Goal: Task Accomplishment & Management: Manage account settings

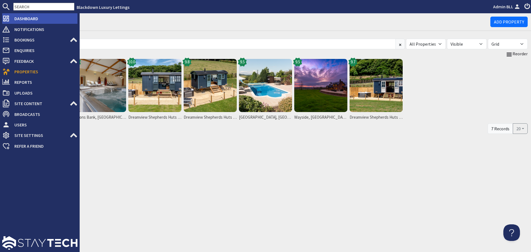
click at [32, 19] on span "Dashboard" at bounding box center [43, 18] width 67 height 9
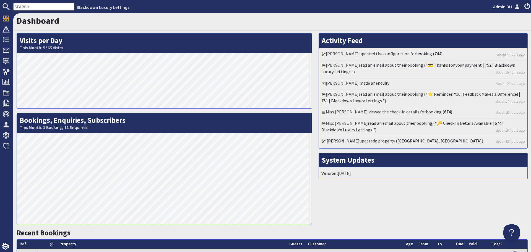
click at [28, 7] on input "text" at bounding box center [43, 7] width 61 height 8
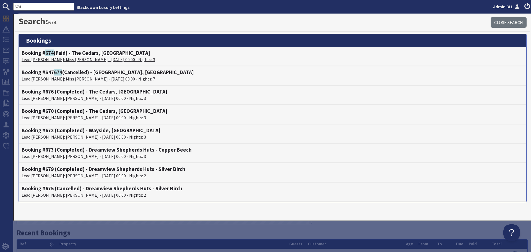
type input "674"
click at [50, 54] on span "674" at bounding box center [49, 52] width 8 height 7
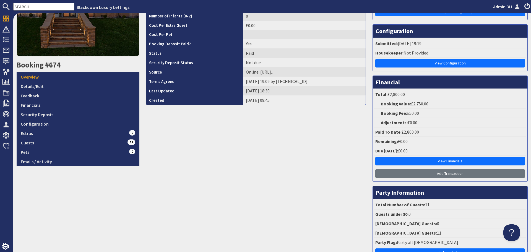
scroll to position [111, 0]
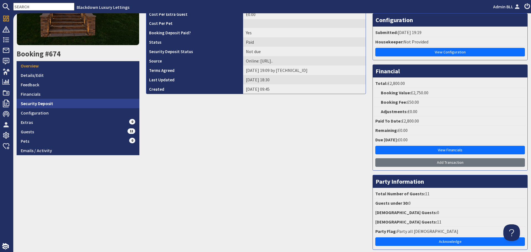
click at [76, 99] on link "Security Deposit" at bounding box center [78, 103] width 123 height 9
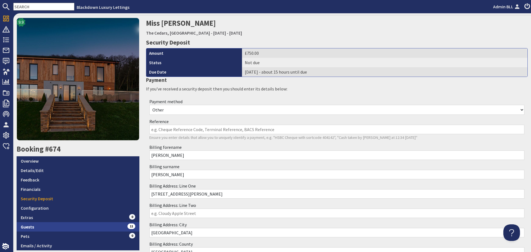
scroll to position [55, 0]
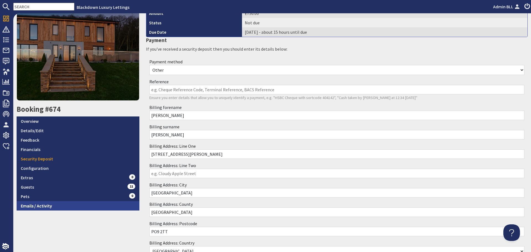
click at [77, 203] on link "Emails / Activity" at bounding box center [78, 205] width 123 height 9
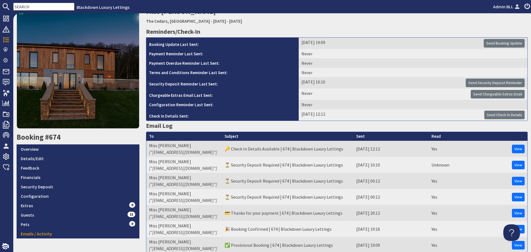
scroll to position [28, 0]
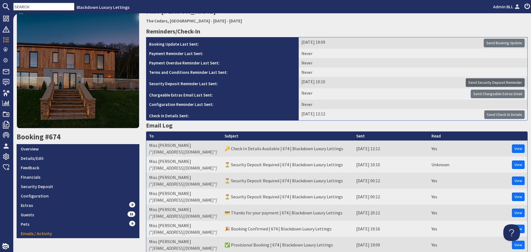
click at [505, 82] on span "Send Security Deposit Reminder" at bounding box center [495, 82] width 54 height 5
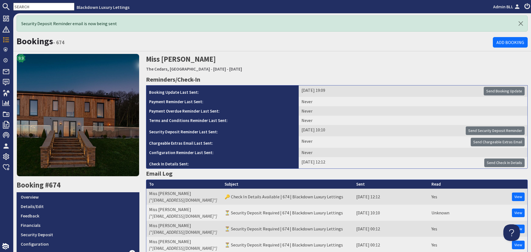
scroll to position [0, 0]
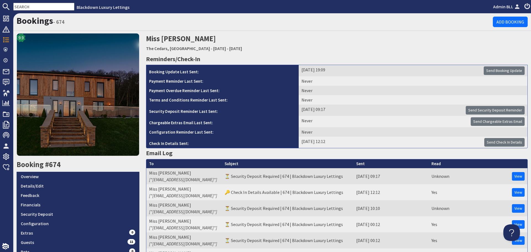
click at [53, 6] on input "text" at bounding box center [43, 7] width 61 height 8
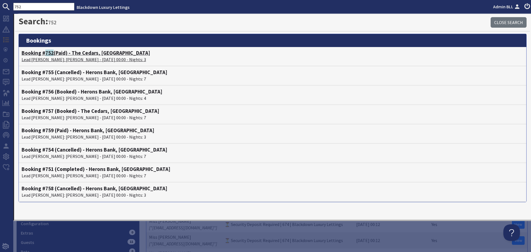
type input "752"
click at [60, 53] on h4 "Booking # 752 (Paid) - The Cedars, Devon" at bounding box center [273, 53] width 502 height 6
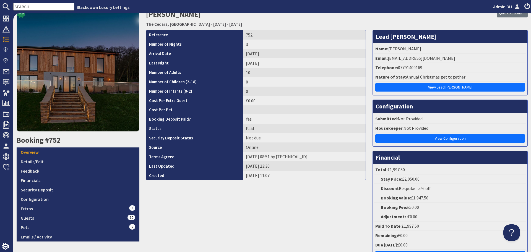
scroll to position [55, 0]
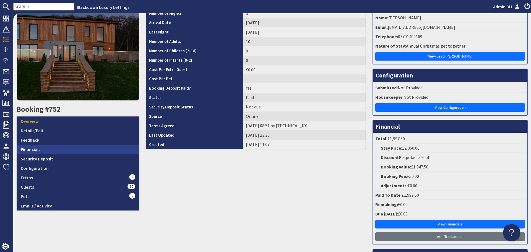
click at [67, 150] on link "Financials" at bounding box center [78, 149] width 123 height 9
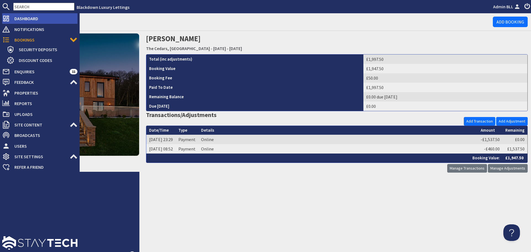
click at [21, 17] on span "Dashboard" at bounding box center [43, 18] width 67 height 9
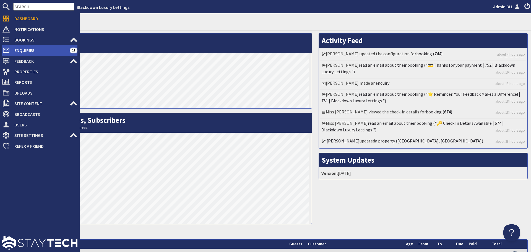
click at [15, 53] on span "Enquiries" at bounding box center [40, 50] width 60 height 9
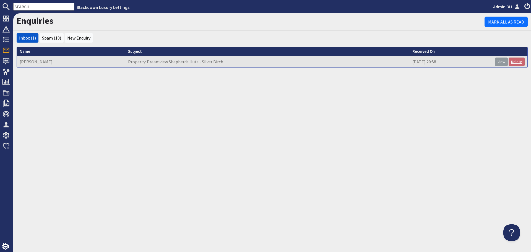
click at [517, 63] on link "Delete" at bounding box center [516, 62] width 16 height 9
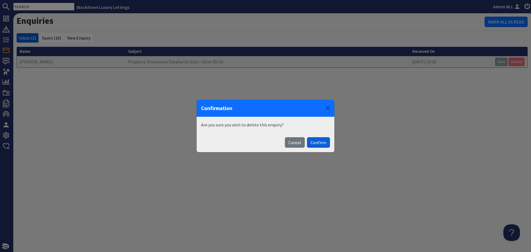
click at [322, 138] on button "Confirm" at bounding box center [318, 142] width 23 height 11
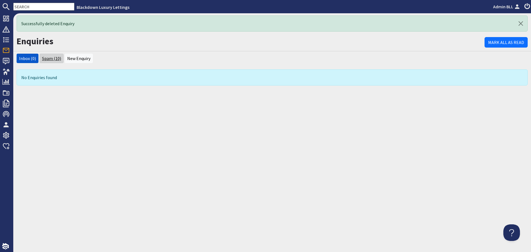
click at [49, 58] on link "Spam (10)" at bounding box center [51, 59] width 19 height 6
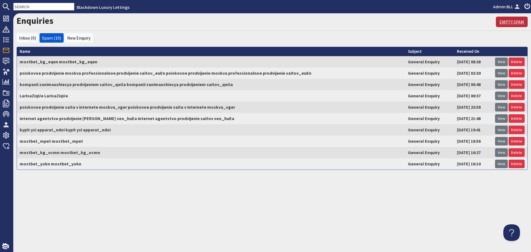
click at [515, 18] on link "Empty Spam" at bounding box center [512, 22] width 32 height 11
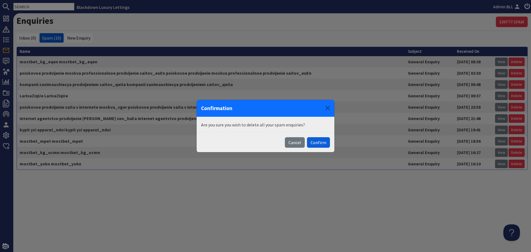
click at [318, 140] on button "Confirm" at bounding box center [318, 142] width 23 height 11
